Goal: Task Accomplishment & Management: Manage account settings

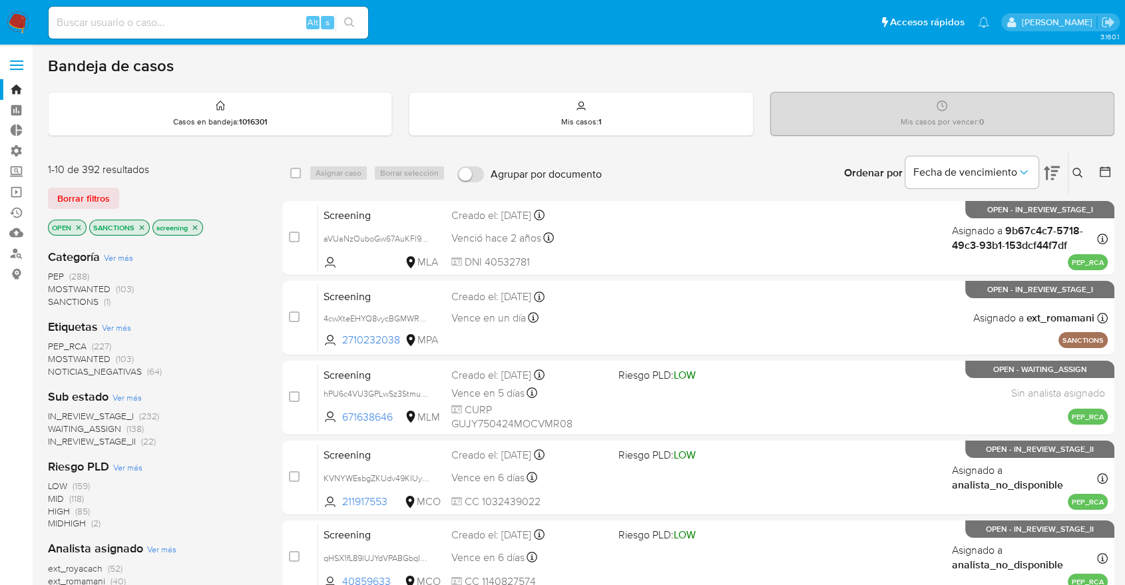
click at [24, 21] on img at bounding box center [18, 22] width 23 height 23
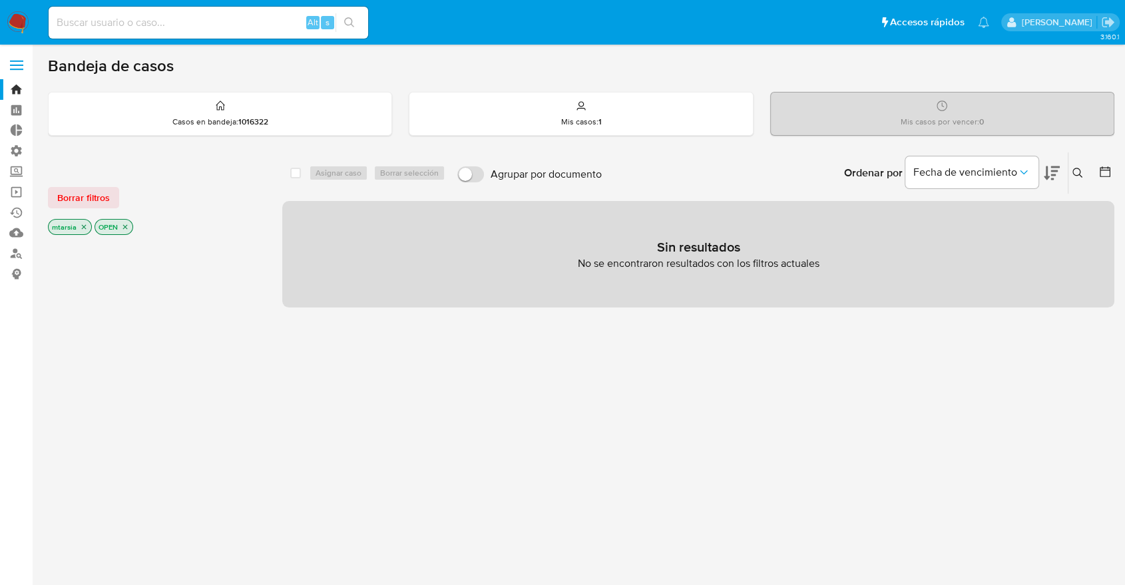
click at [114, 202] on button "Borrar filtros" at bounding box center [83, 197] width 71 height 21
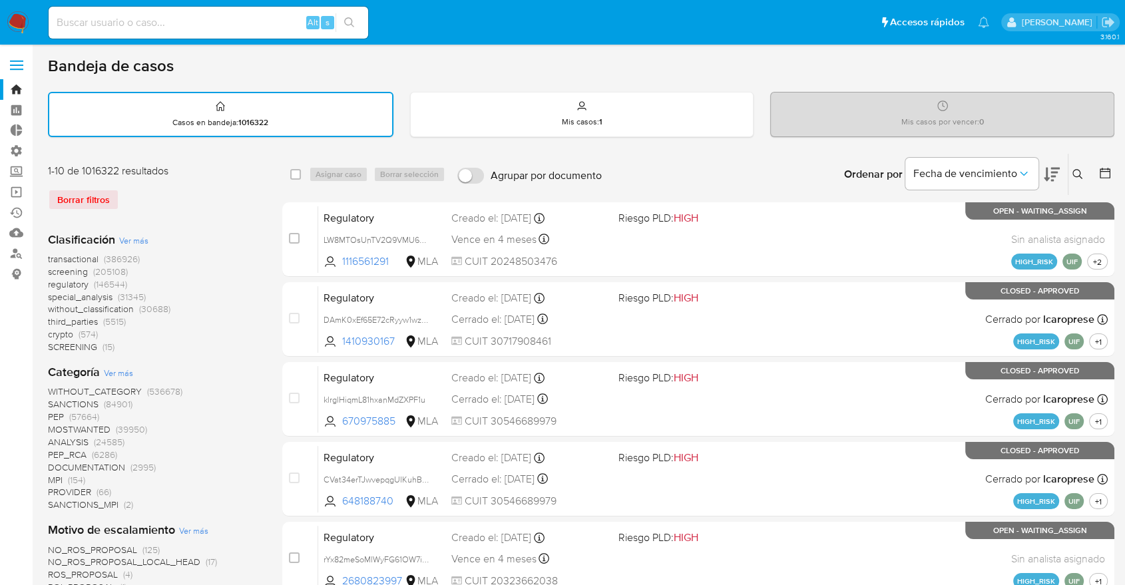
click at [53, 272] on span "screening" at bounding box center [68, 271] width 40 height 13
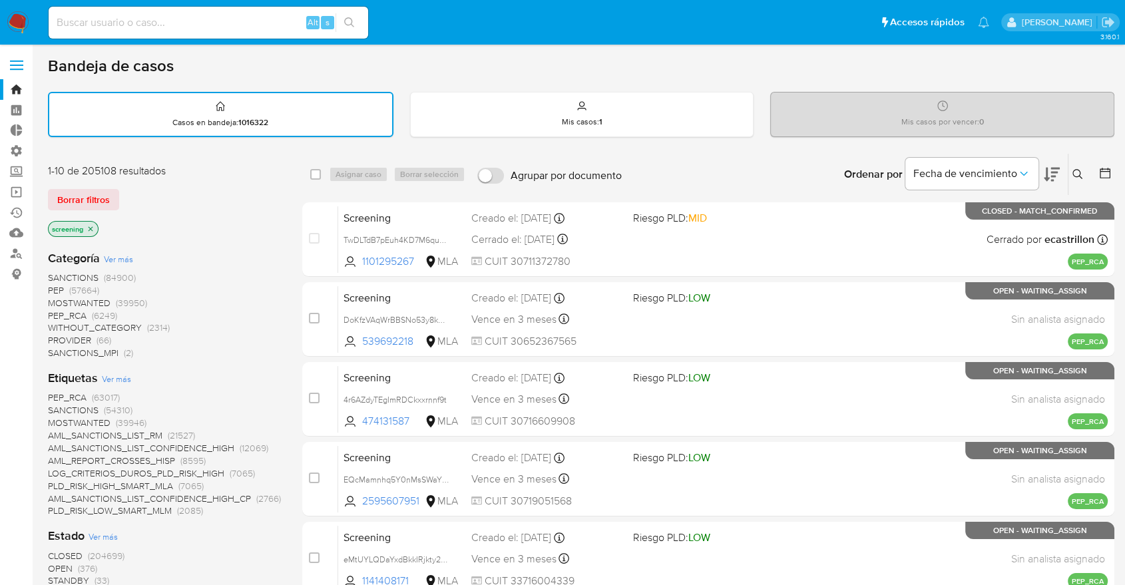
click at [1055, 168] on icon at bounding box center [1052, 175] width 16 height 14
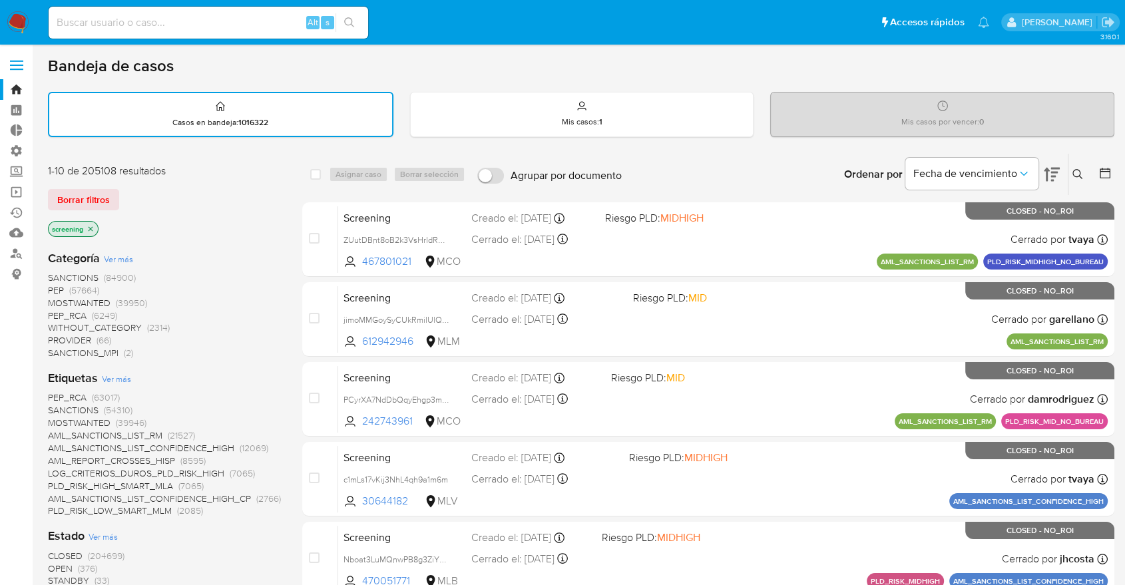
click at [56, 568] on span "OPEN" at bounding box center [60, 568] width 25 height 13
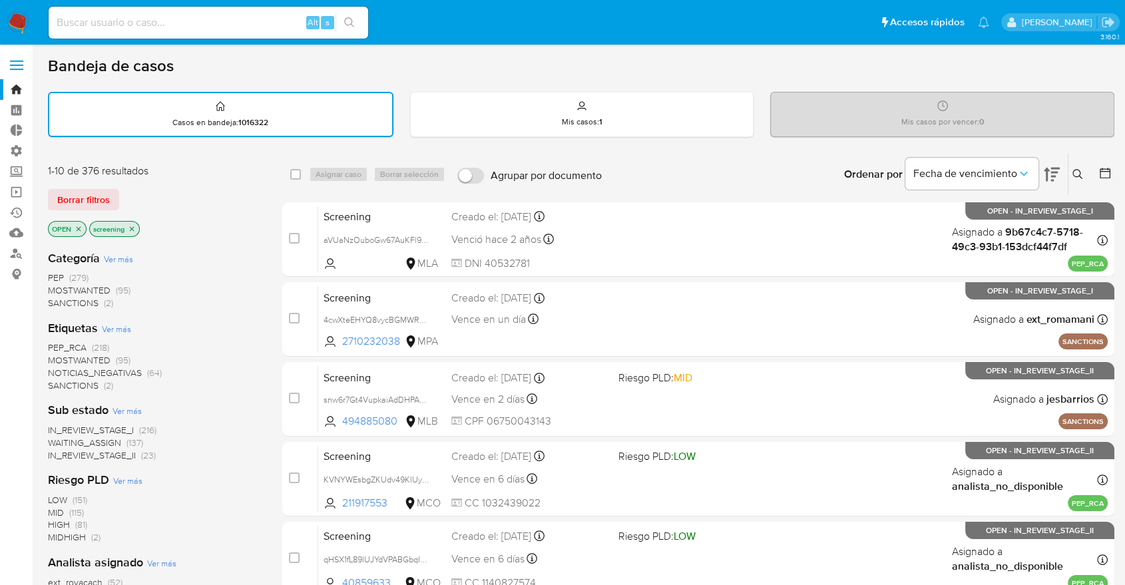
click at [55, 383] on span "SANCTIONS" at bounding box center [73, 385] width 51 height 13
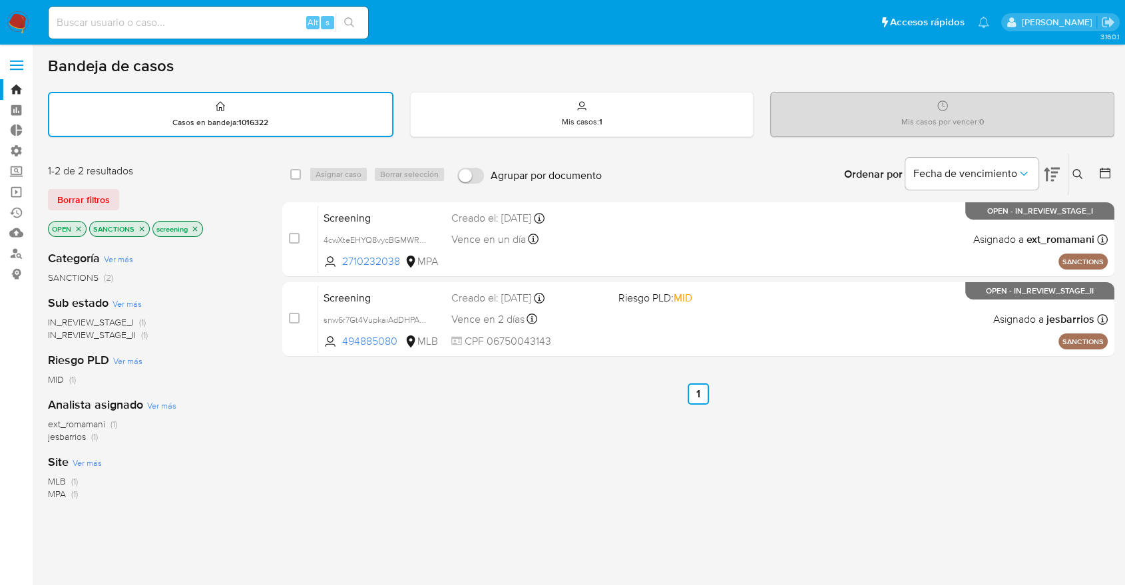
click at [142, 228] on icon "close-filter" at bounding box center [142, 229] width 8 height 8
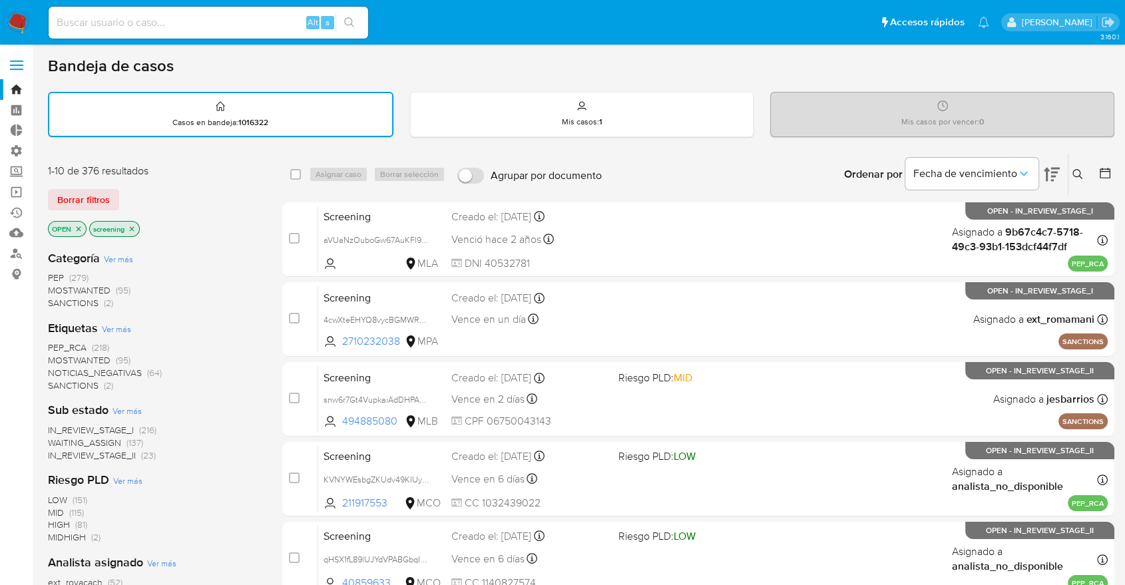
click at [126, 190] on div "Borrar filtros" at bounding box center [154, 199] width 213 height 21
click at [123, 190] on div "Borrar filtros" at bounding box center [154, 199] width 213 height 21
